Goal: Find specific page/section: Find specific page/section

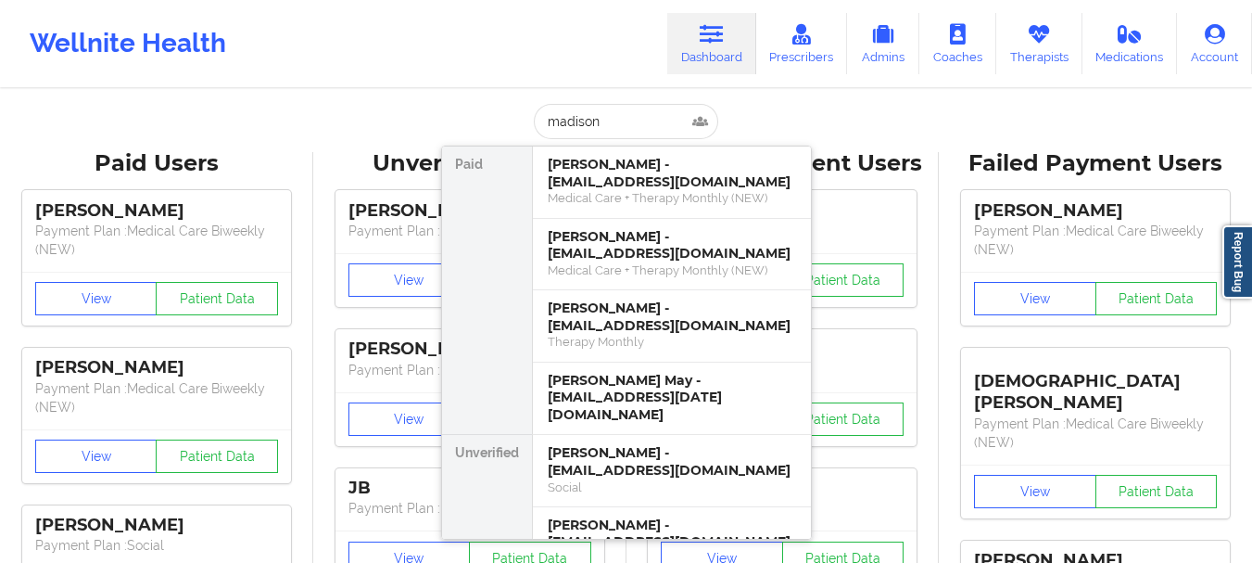
drag, startPoint x: 0, startPoint y: 0, endPoint x: 580, endPoint y: 123, distance: 593.1
click at [580, 123] on input "madison" at bounding box center [626, 121] width 184 height 35
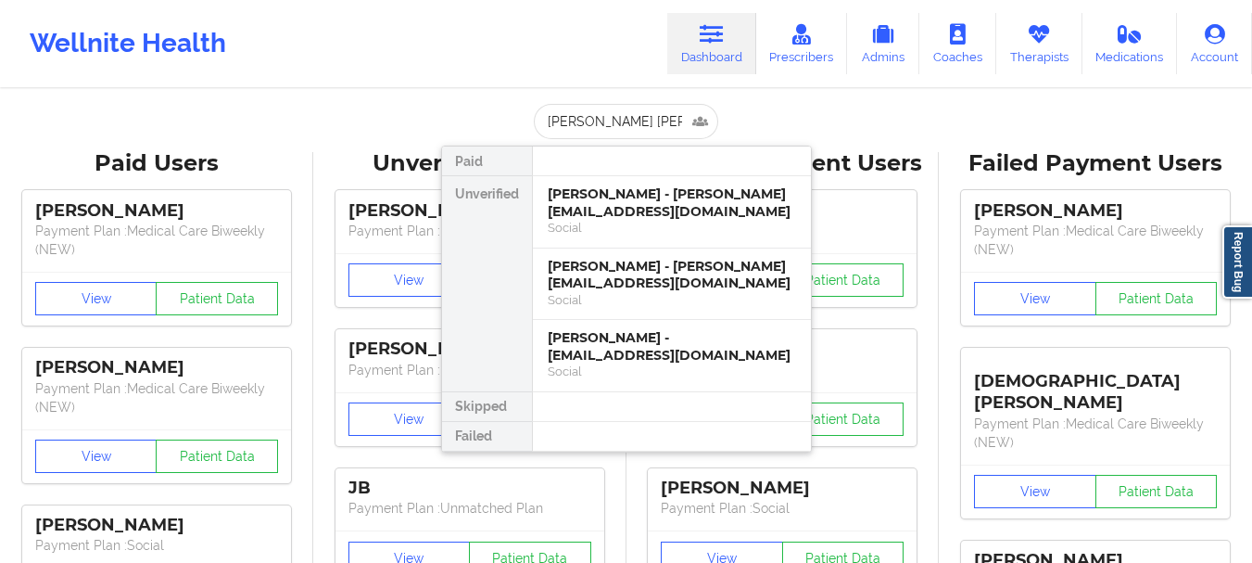
type input "[PERSON_NAME] [PERSON_NAME]"
click at [628, 289] on div "[PERSON_NAME] - [PERSON_NAME][EMAIL_ADDRESS][DOMAIN_NAME]" at bounding box center [672, 275] width 248 height 34
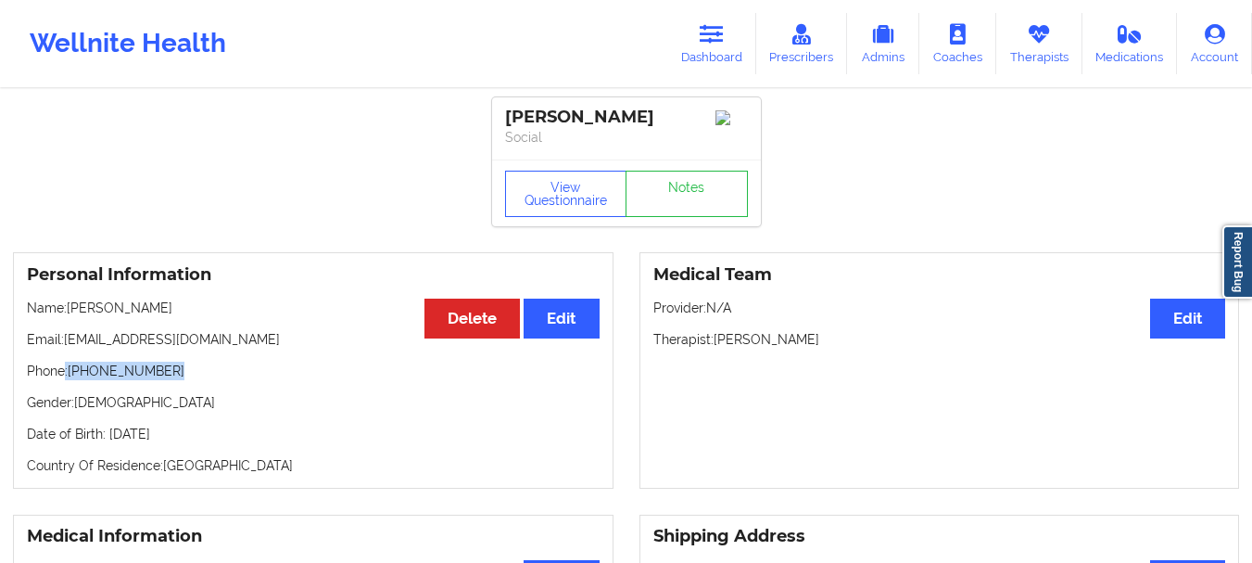
drag, startPoint x: 168, startPoint y: 378, endPoint x: 66, endPoint y: 380, distance: 102.0
click at [66, 380] on p "Phone: [PHONE_NUMBER]" at bounding box center [313, 370] width 573 height 19
copy p ": [PHONE_NUMBER]"
click at [698, 26] on link "Dashboard" at bounding box center [711, 43] width 89 height 61
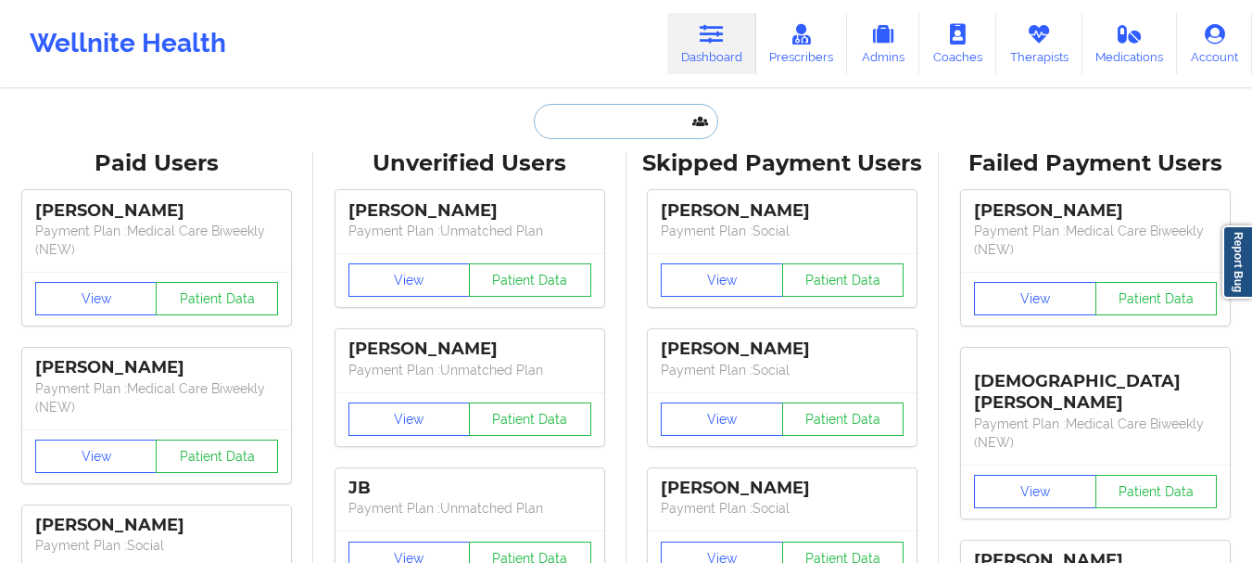
click at [624, 128] on input "text" at bounding box center [626, 121] width 184 height 35
paste input "[EMAIL_ADDRESS][DOMAIN_NAME]>"
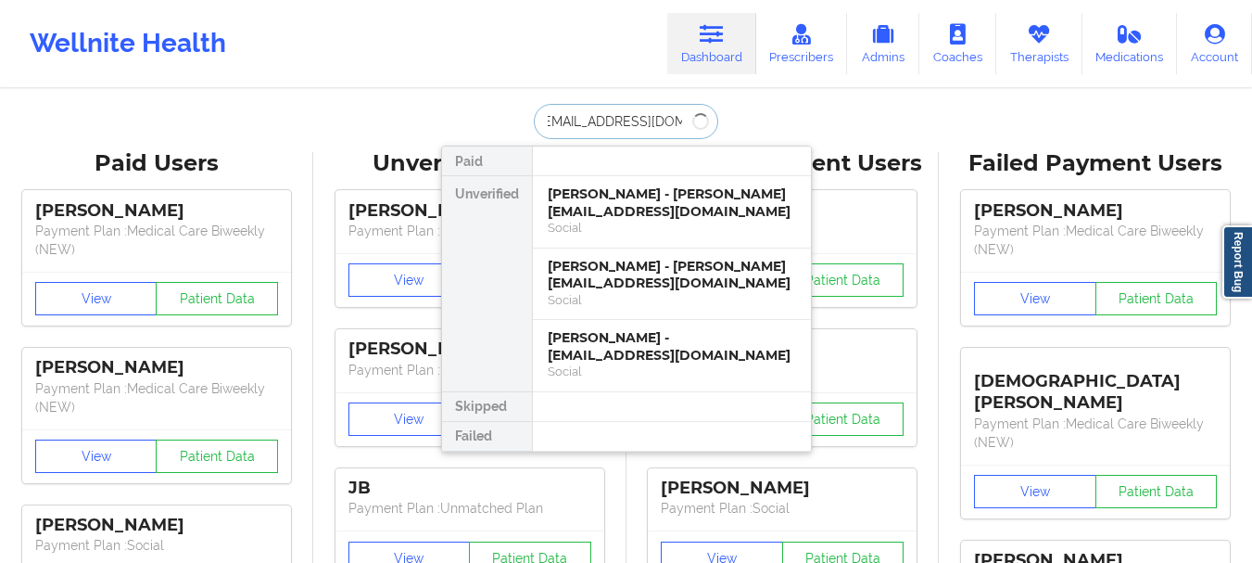
scroll to position [0, 2]
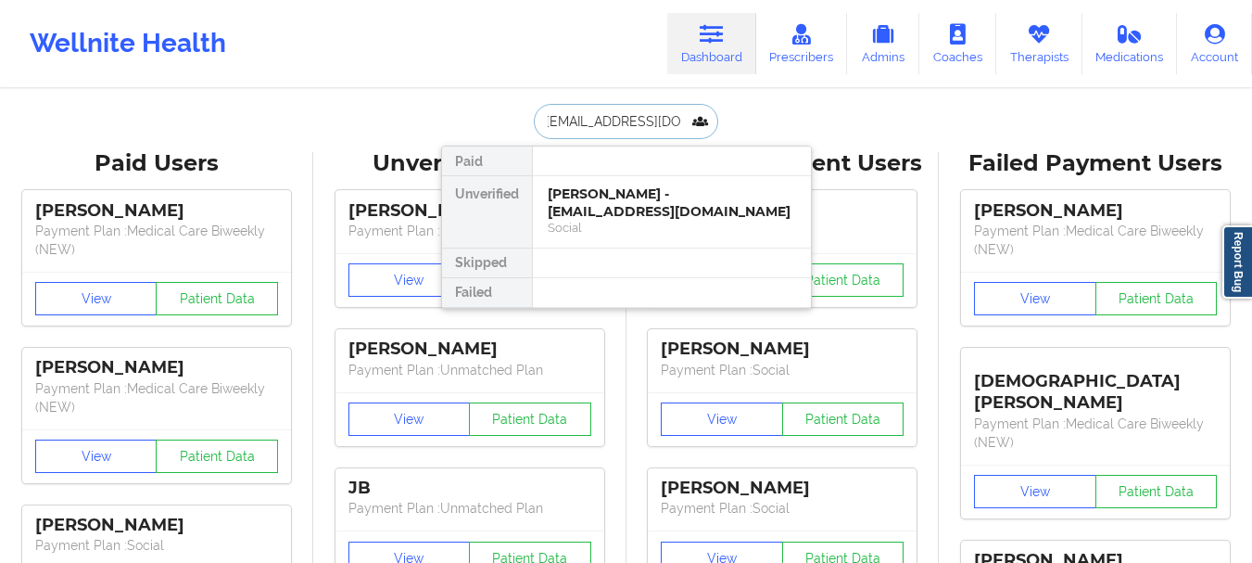
type input "[EMAIL_ADDRESS][DOMAIN_NAME]"
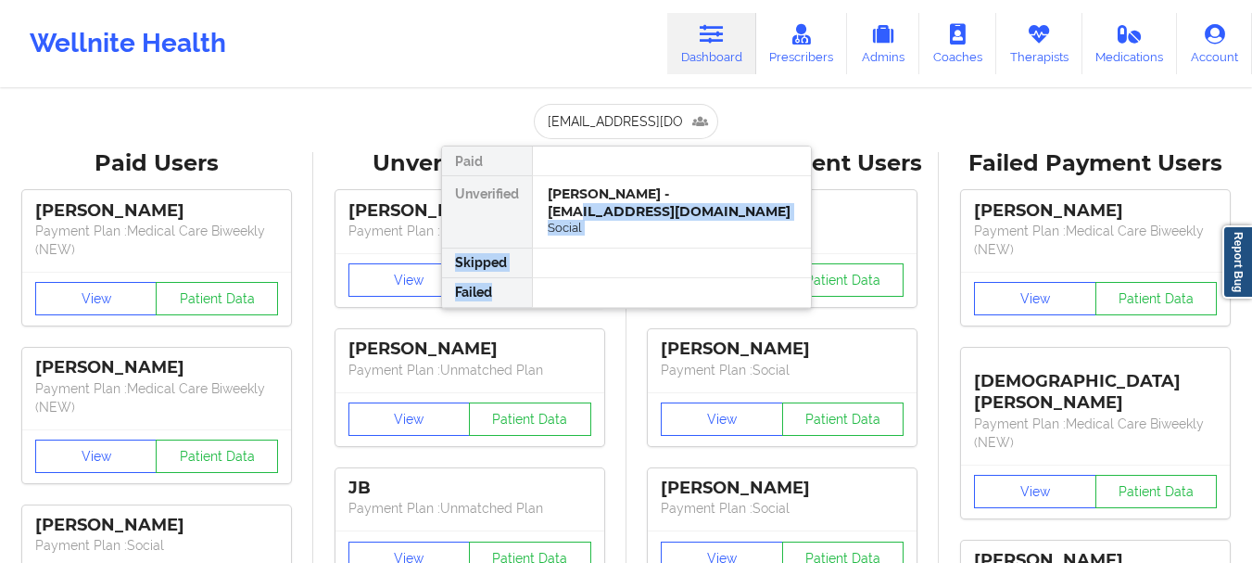
drag, startPoint x: 571, startPoint y: 285, endPoint x: 592, endPoint y: 216, distance: 72.7
click at [592, 216] on div "Paid Unverified [PERSON_NAME] - [EMAIL_ADDRESS][DOMAIN_NAME] Social Skipped Fai…" at bounding box center [626, 227] width 371 height 163
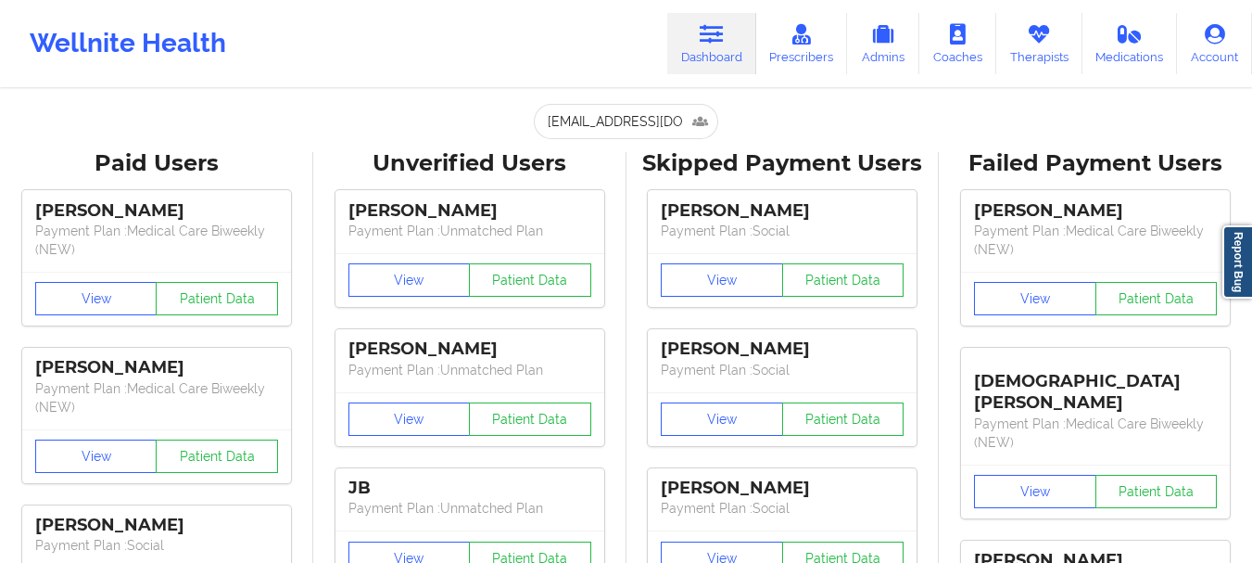
click at [592, 213] on div "[PERSON_NAME] Payment Plan : Unmatched Plan" at bounding box center [470, 221] width 269 height 62
click at [630, 123] on input "[EMAIL_ADDRESS][DOMAIN_NAME]" at bounding box center [626, 121] width 184 height 35
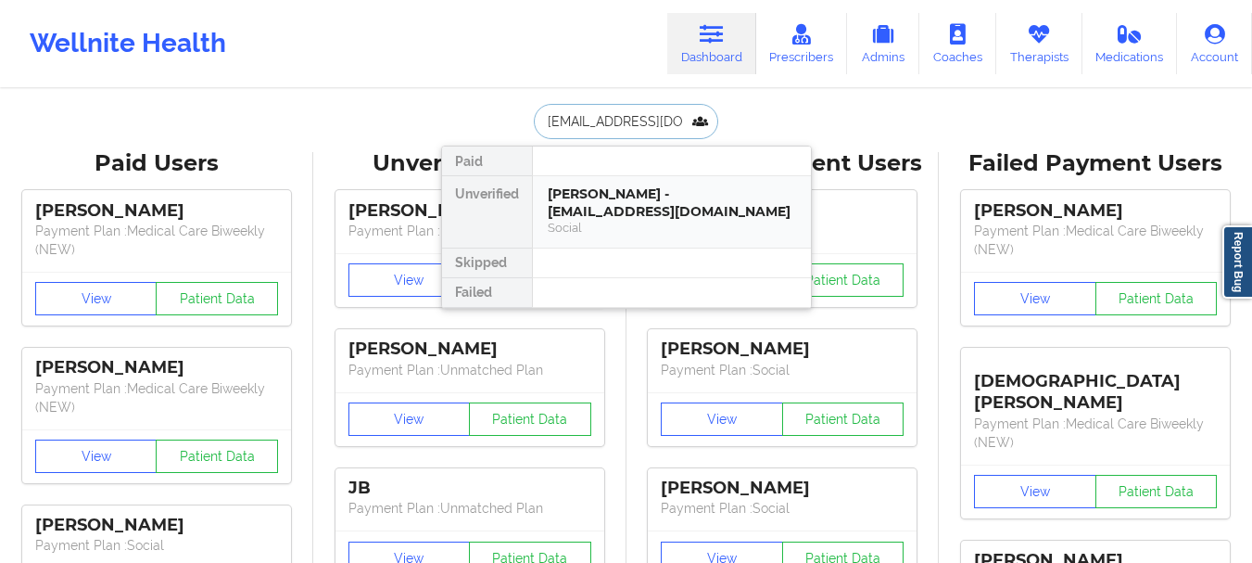
click at [605, 209] on div "[PERSON_NAME] - [EMAIL_ADDRESS][DOMAIN_NAME]" at bounding box center [672, 202] width 248 height 34
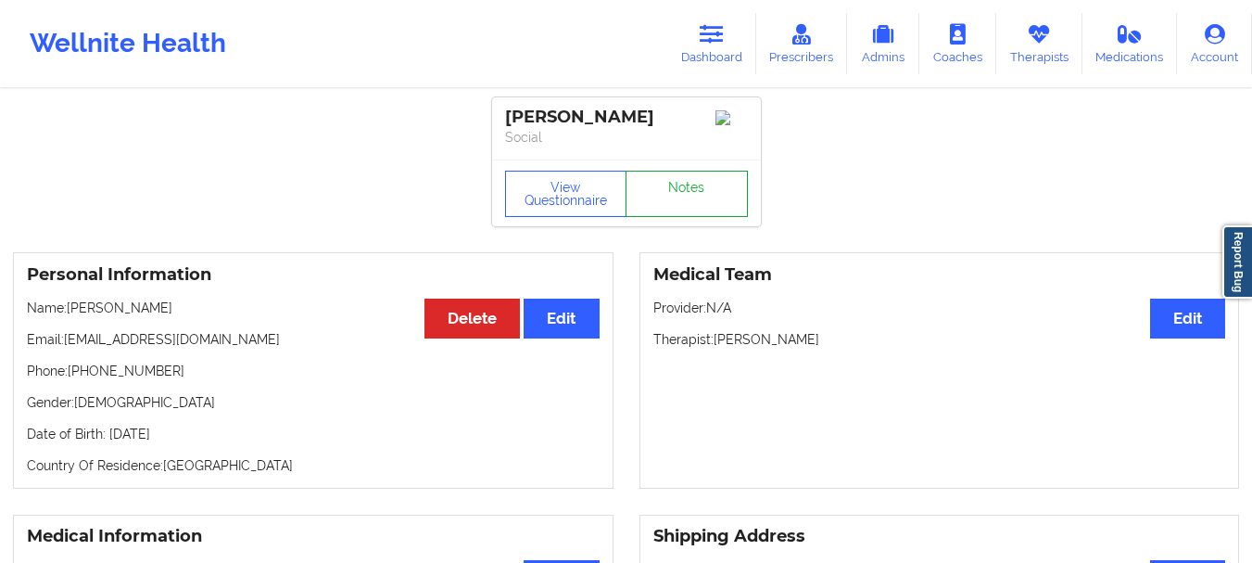
click at [670, 186] on link "Notes" at bounding box center [687, 194] width 122 height 46
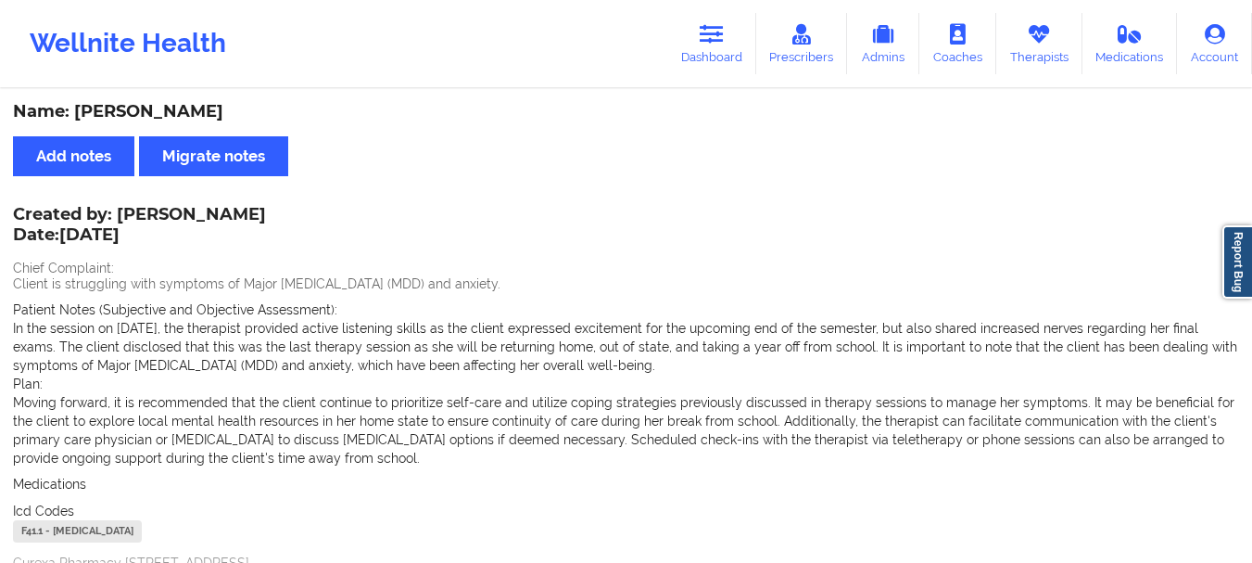
scroll to position [16, 0]
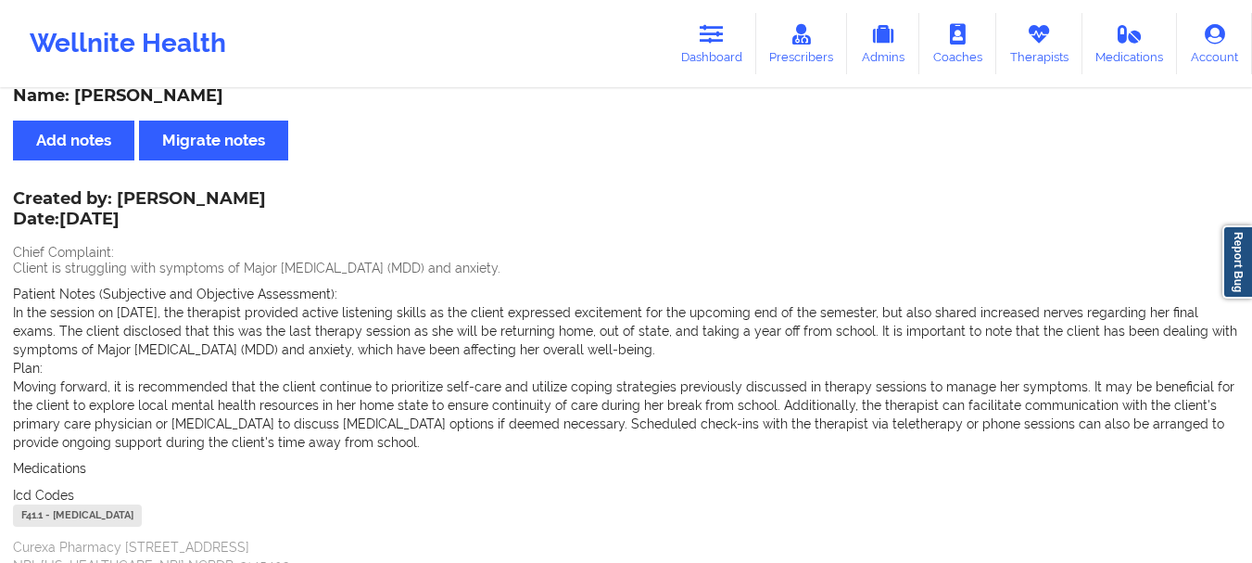
click at [848, 118] on div "Name: [PERSON_NAME] Add notes Migrate notes Created by: [PERSON_NAME] Date: [DA…" at bounding box center [626, 548] width 1252 height 947
click at [742, 39] on link "Dashboard" at bounding box center [711, 43] width 89 height 61
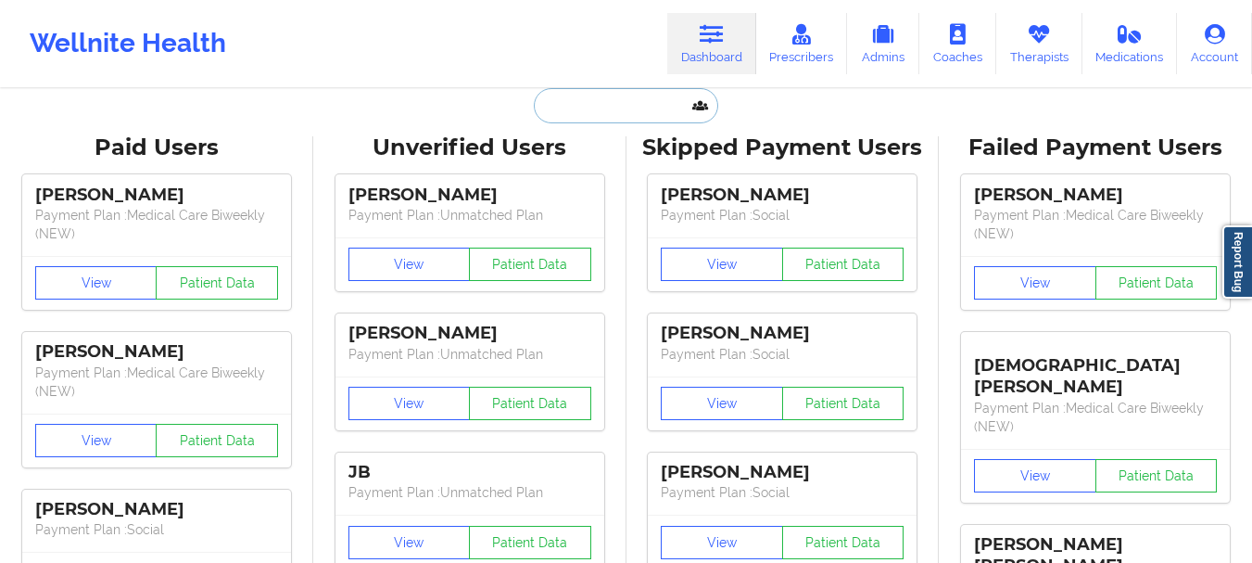
click at [629, 112] on input "text" at bounding box center [626, 105] width 184 height 35
paste input "[EMAIL_ADDRESS][DOMAIN_NAME]"
type input "[EMAIL_ADDRESS][DOMAIN_NAME]"
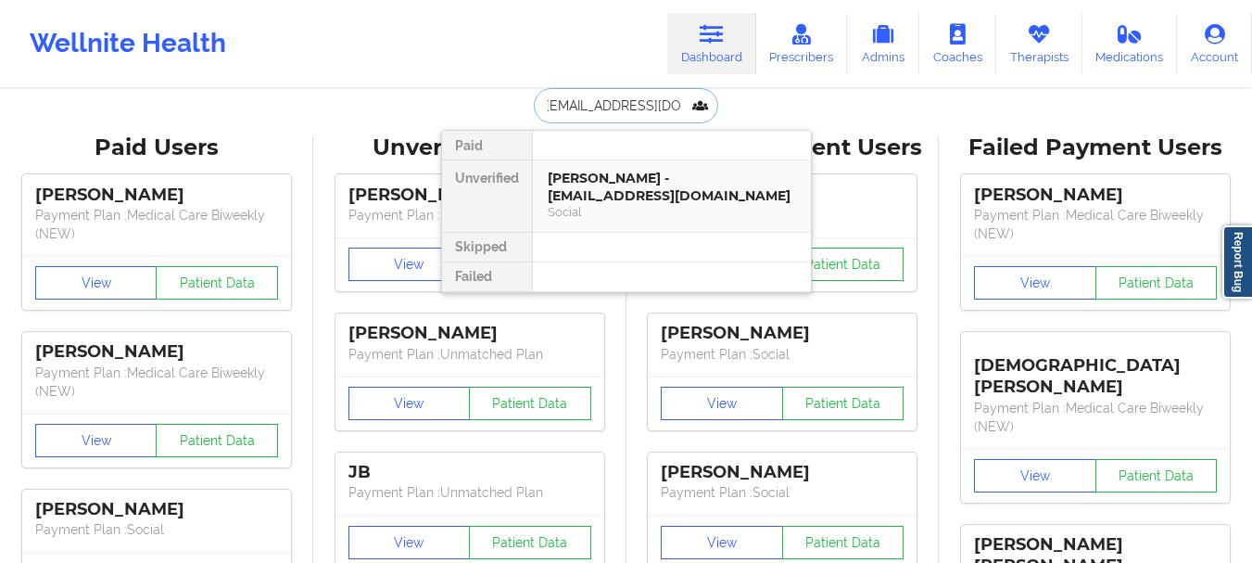
click at [612, 204] on div "Social" at bounding box center [672, 212] width 248 height 16
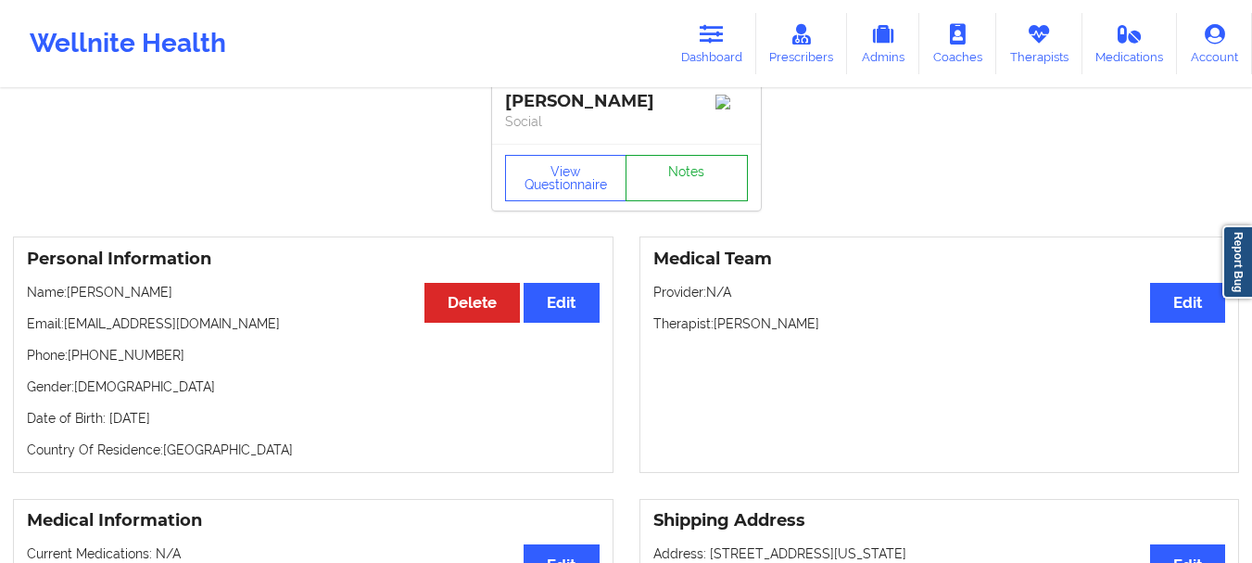
click at [667, 169] on link "Notes" at bounding box center [687, 178] width 122 height 46
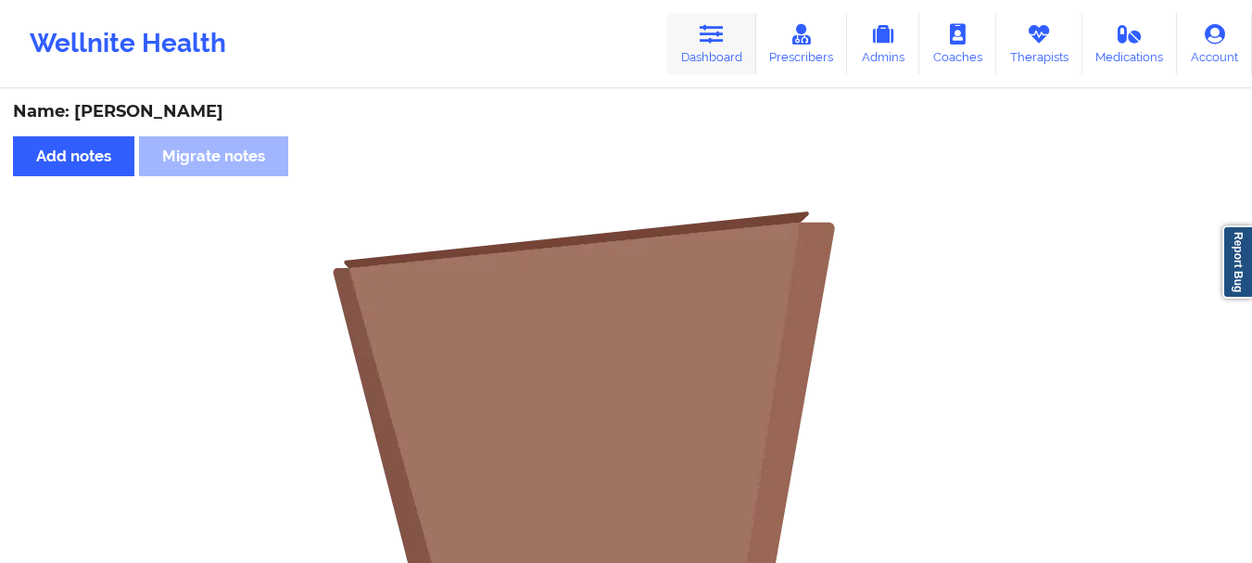
click at [711, 49] on link "Dashboard" at bounding box center [711, 43] width 89 height 61
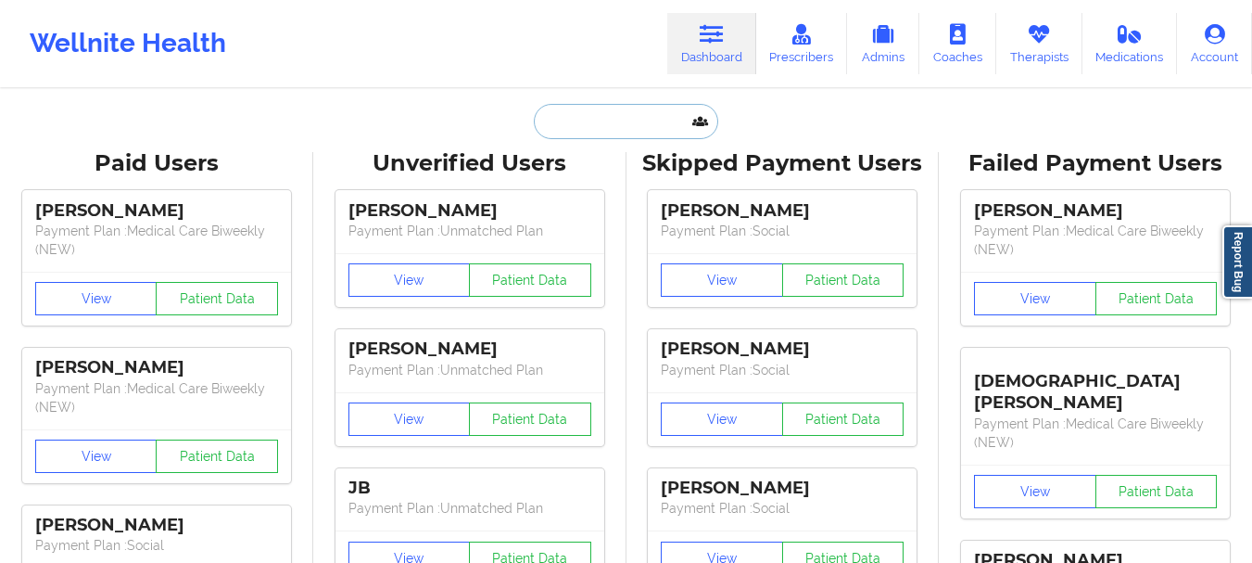
click at [596, 124] on input "text" at bounding box center [626, 121] width 184 height 35
paste input "[EMAIL_ADDRESS][DOMAIN_NAME]"
type input "[EMAIL_ADDRESS][DOMAIN_NAME]"
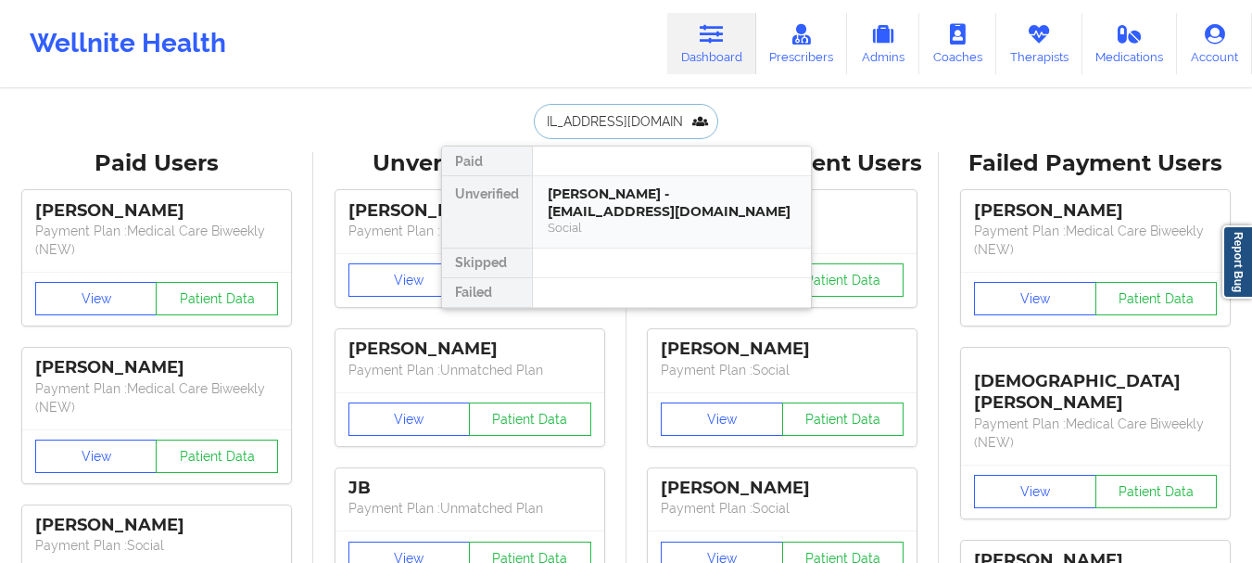
click at [638, 213] on div "[PERSON_NAME] - [EMAIL_ADDRESS][DOMAIN_NAME]" at bounding box center [672, 202] width 248 height 34
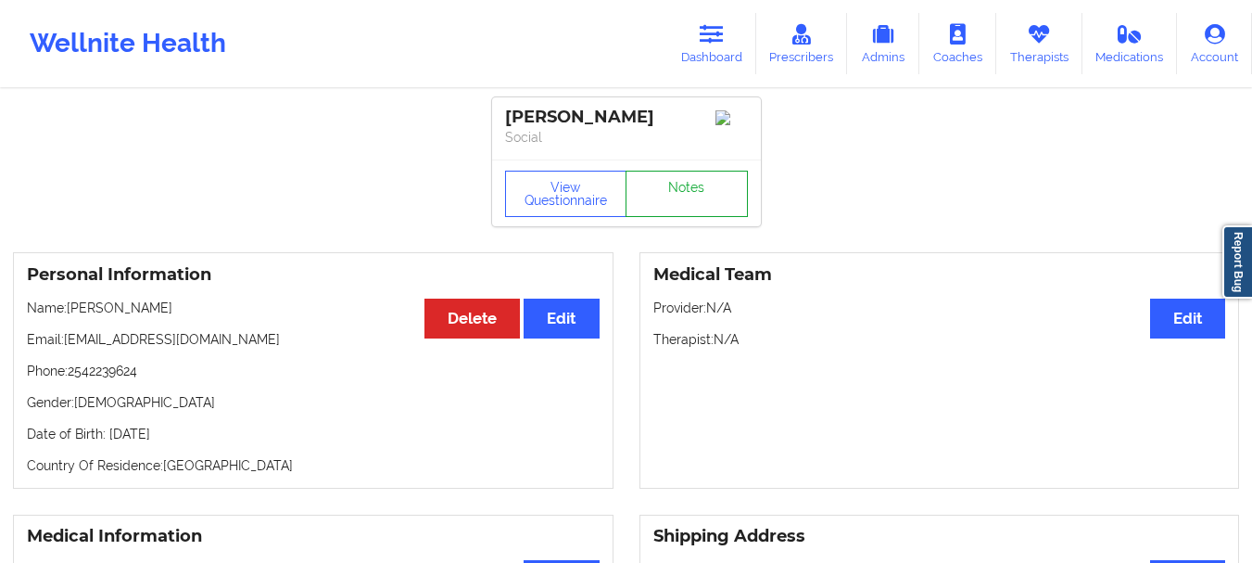
click at [692, 178] on link "Notes" at bounding box center [687, 194] width 122 height 46
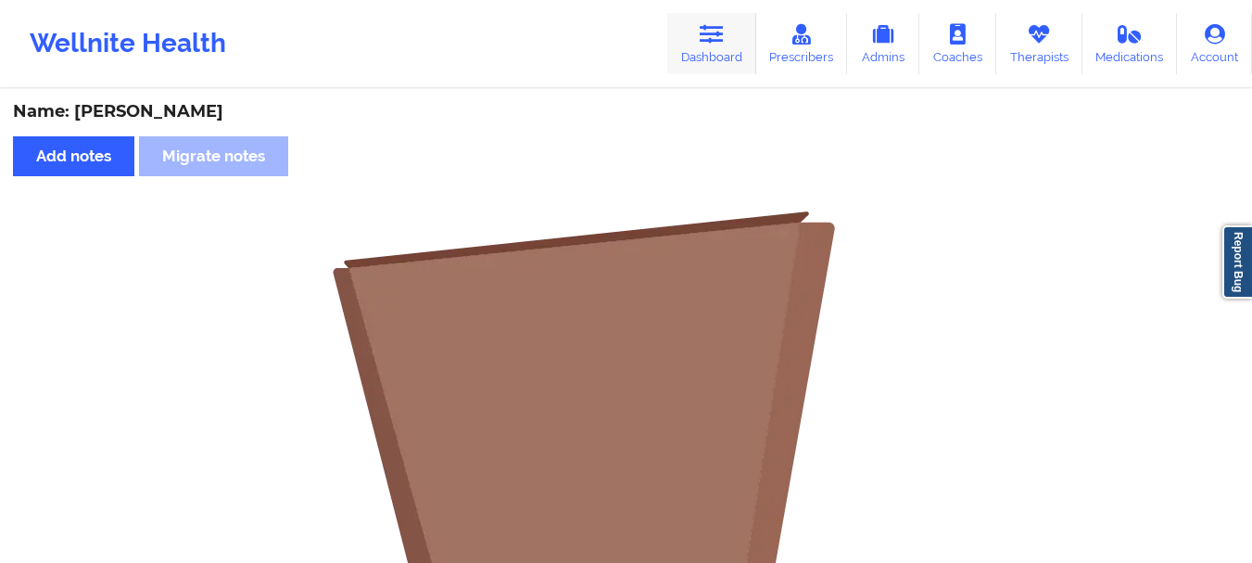
click at [715, 48] on link "Dashboard" at bounding box center [711, 43] width 89 height 61
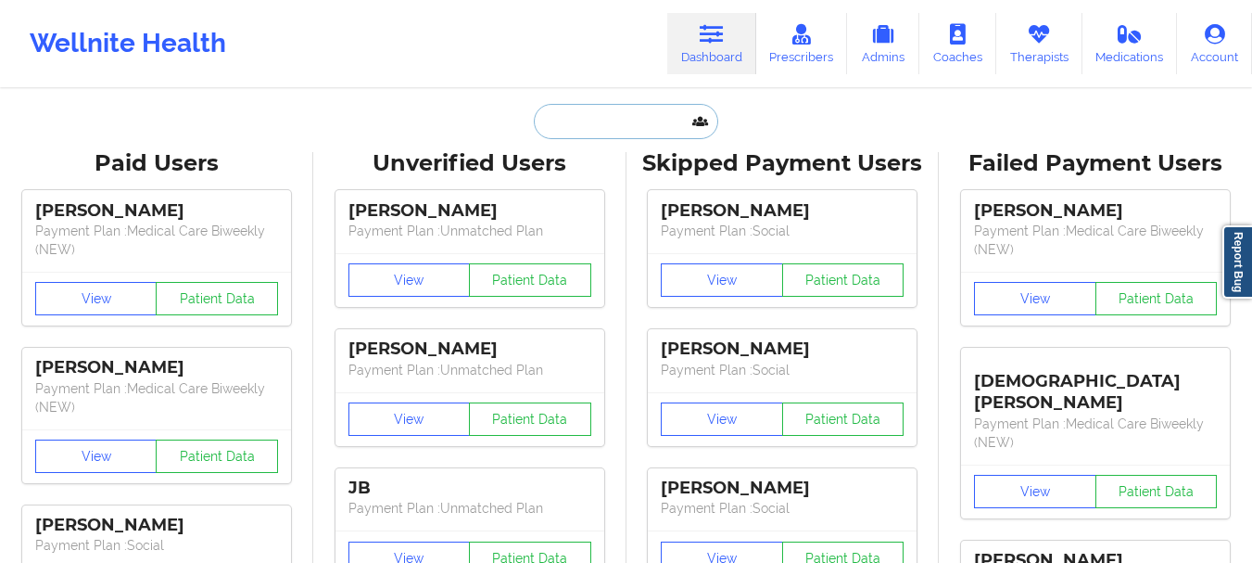
click at [650, 112] on input "text" at bounding box center [626, 121] width 184 height 35
paste input "[PERSON_NAME][EMAIL_ADDRESS][PERSON_NAME][DOMAIN_NAME]"
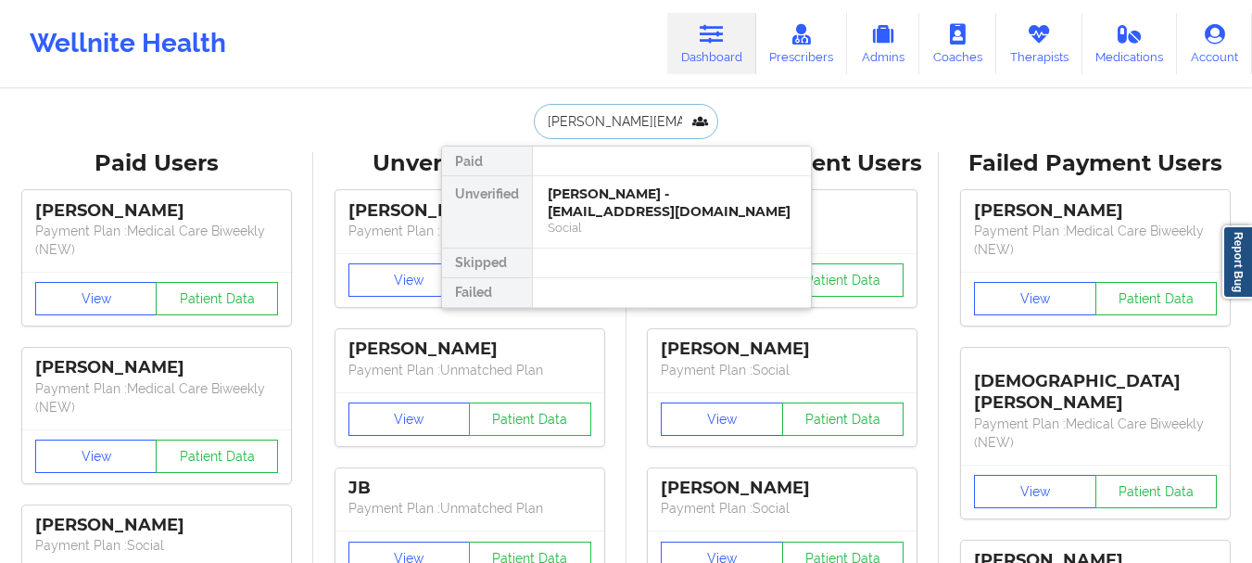
type input "[PERSON_NAME][EMAIL_ADDRESS][PERSON_NAME][DOMAIN_NAME]"
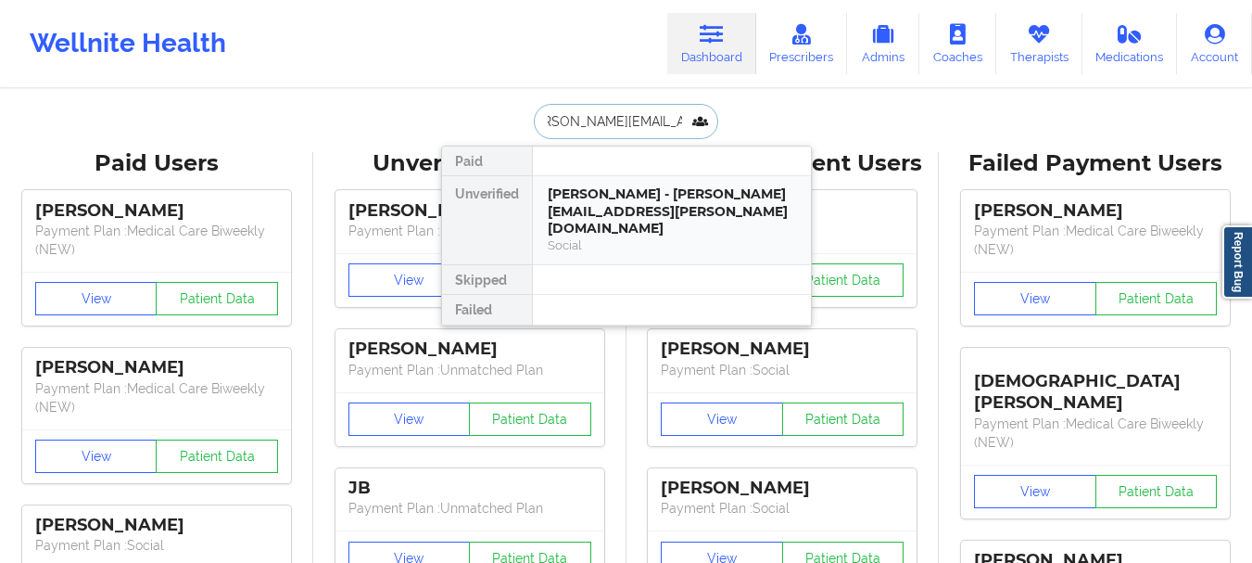
click at [677, 201] on div "[PERSON_NAME] - [PERSON_NAME][EMAIL_ADDRESS][PERSON_NAME][DOMAIN_NAME]" at bounding box center [672, 211] width 248 height 52
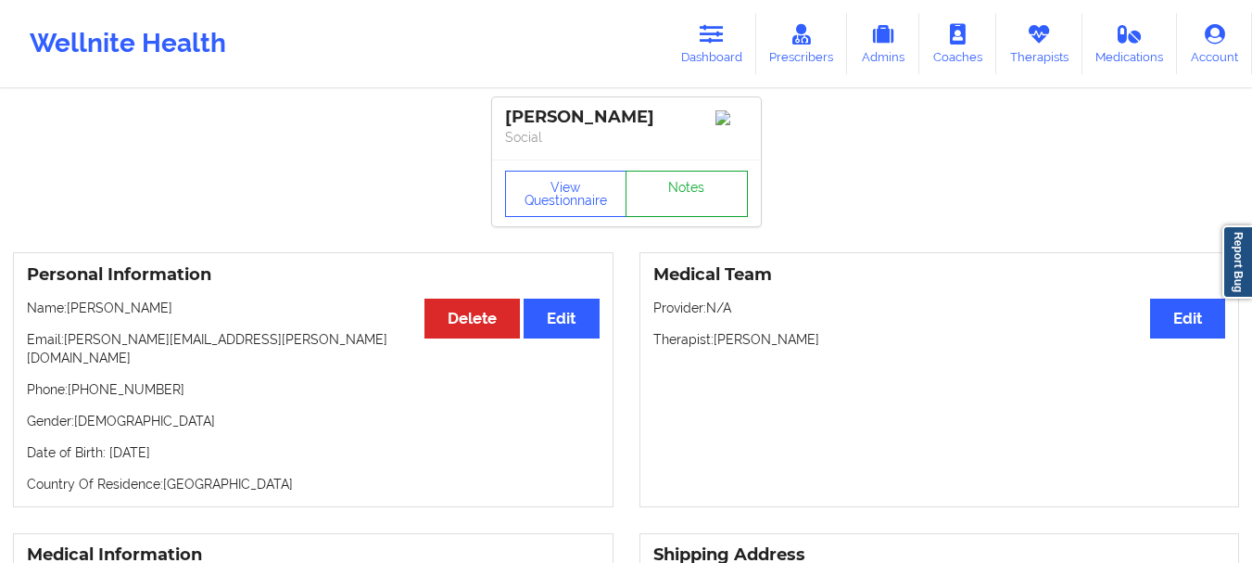
click at [677, 201] on link "Notes" at bounding box center [687, 194] width 122 height 46
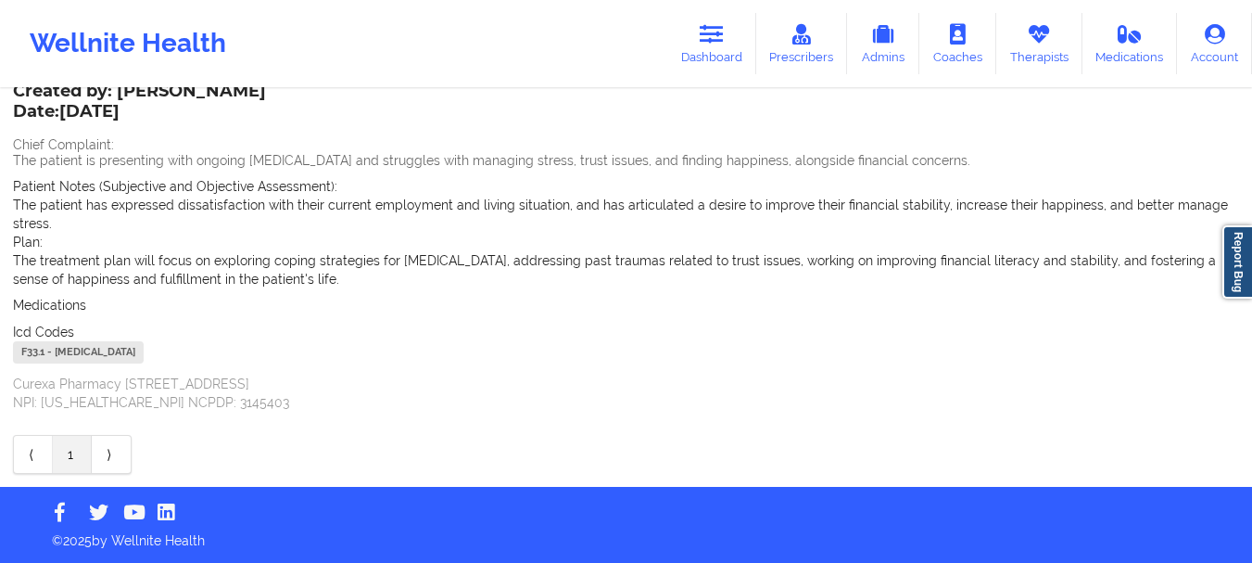
scroll to position [61, 0]
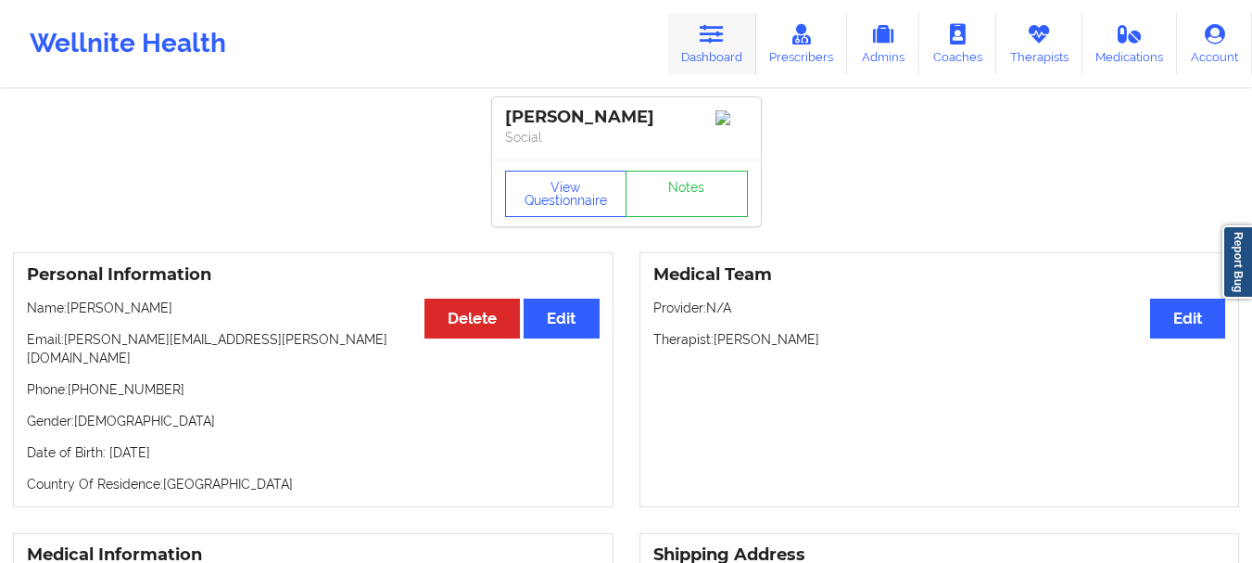
click at [713, 43] on icon at bounding box center [712, 34] width 24 height 20
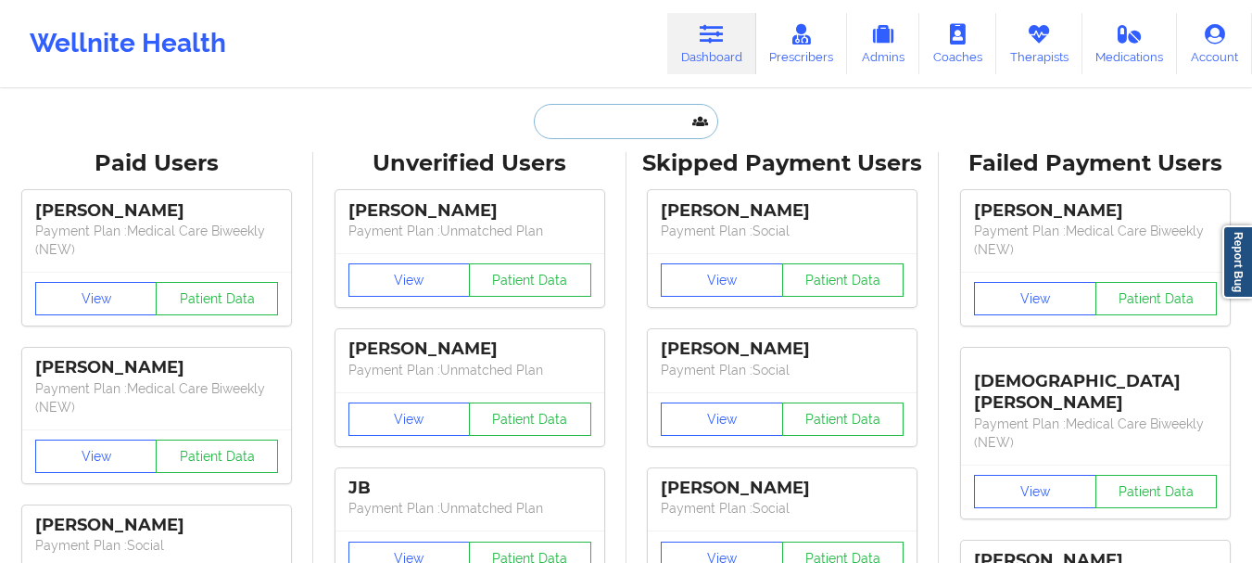
click at [640, 111] on input "text" at bounding box center [626, 121] width 184 height 35
paste input "[EMAIL_ADDRESS][DOMAIN_NAME]"
type input "[EMAIL_ADDRESS][DOMAIN_NAME]"
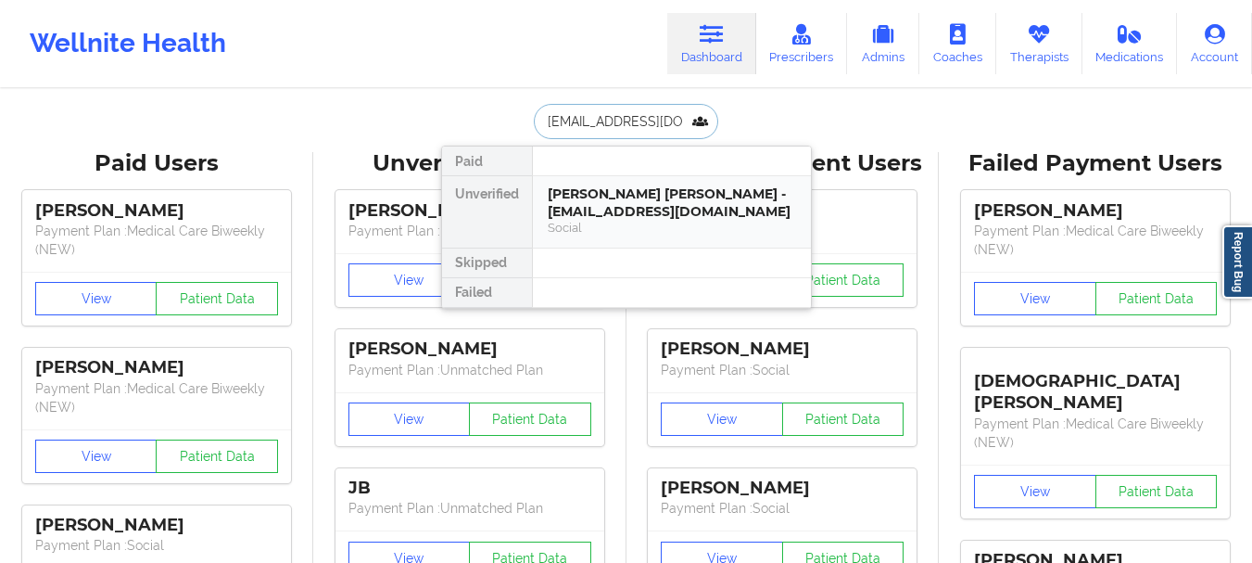
click at [592, 202] on div "[PERSON_NAME] [PERSON_NAME] - [EMAIL_ADDRESS][DOMAIN_NAME]" at bounding box center [672, 202] width 248 height 34
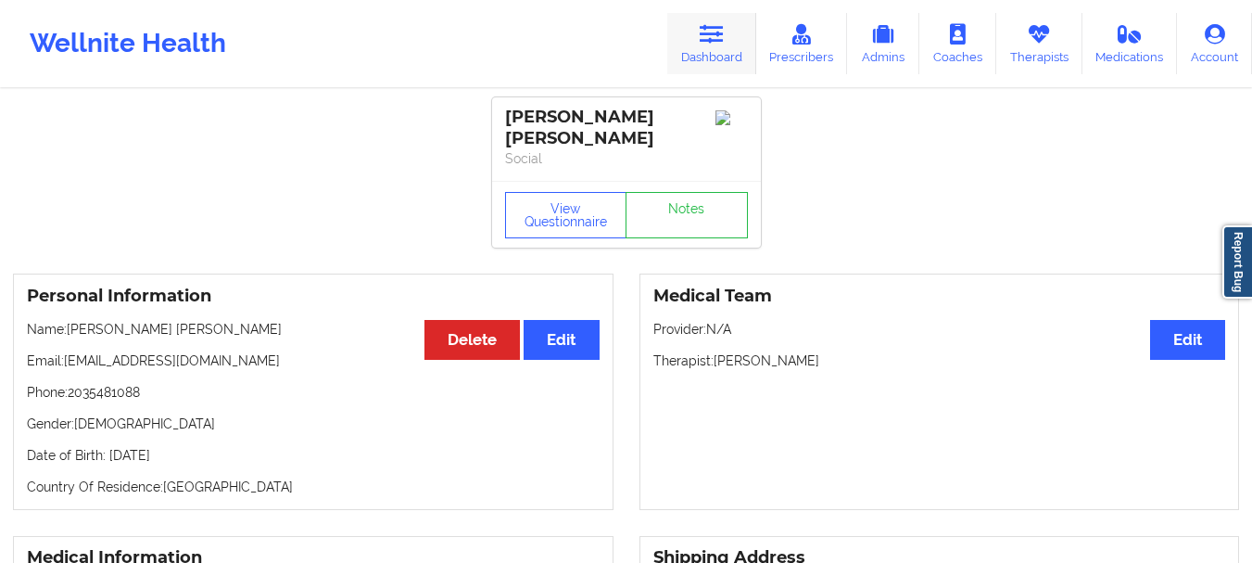
click at [712, 64] on link "Dashboard" at bounding box center [711, 43] width 89 height 61
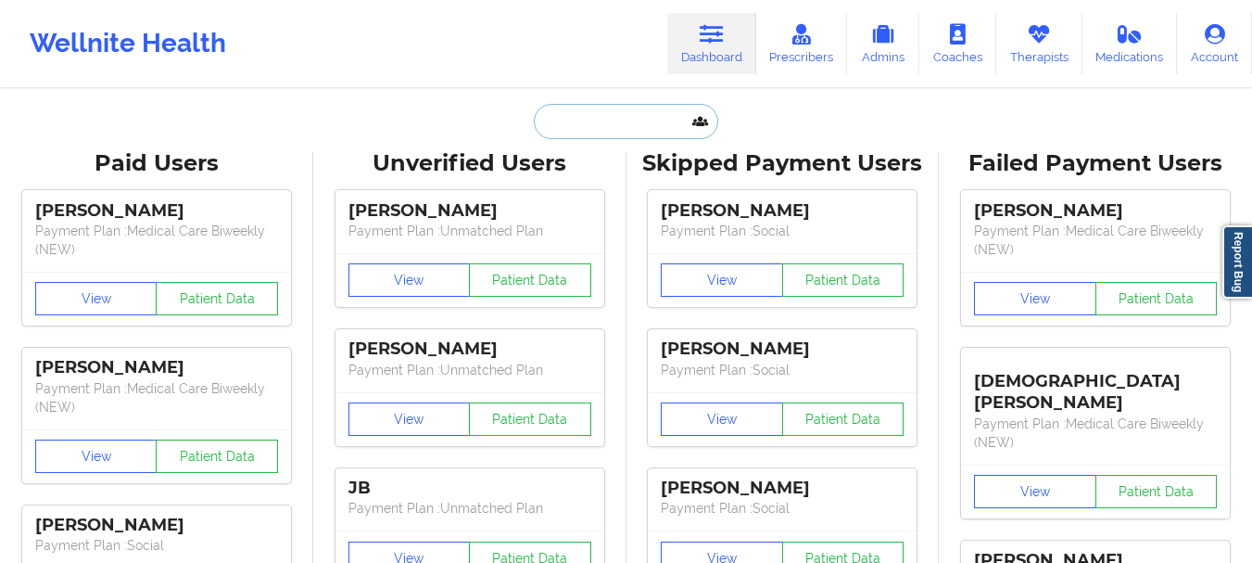
click at [662, 120] on input "text" at bounding box center [626, 121] width 184 height 35
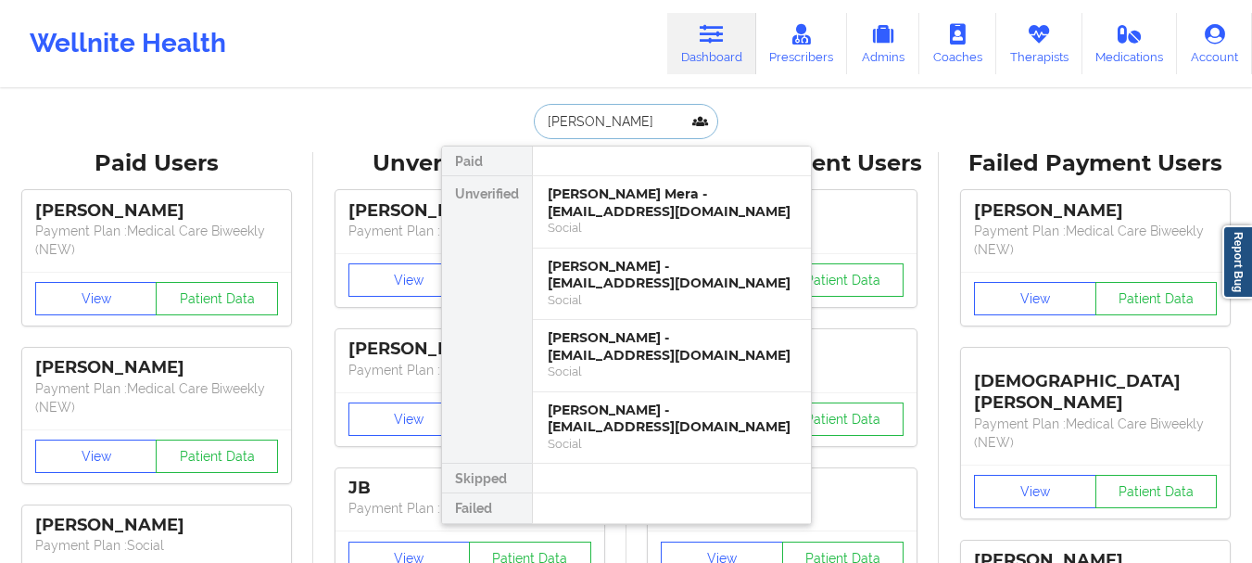
type input "[PERSON_NAME]"
